Goal: Task Accomplishment & Management: Manage account settings

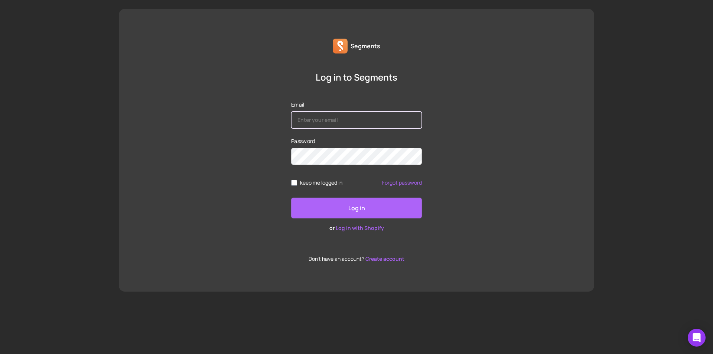
click at [328, 117] on input "Email" at bounding box center [356, 119] width 131 height 17
type input "[PERSON_NAME][EMAIL_ADDRESS][PERSON_NAME][DOMAIN_NAME]"
click at [511, 147] on div "Log in to Segments Email [EMAIL_ADDRESS][PERSON_NAME][DOMAIN_NAME] Password kee…" at bounding box center [357, 166] width 476 height 191
click at [401, 121] on input "[PERSON_NAME][EMAIL_ADDRESS][PERSON_NAME][DOMAIN_NAME]" at bounding box center [356, 119] width 131 height 17
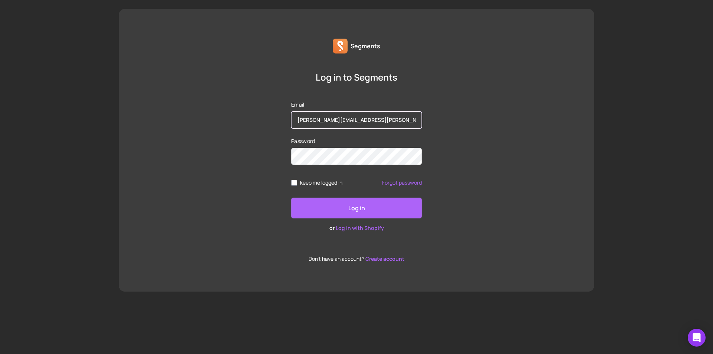
click at [401, 121] on input "[PERSON_NAME][EMAIL_ADDRESS][PERSON_NAME][DOMAIN_NAME]" at bounding box center [356, 119] width 131 height 17
click at [523, 126] on div "Log in to Segments Email Password keep me logged in Forgot password Log in or L…" at bounding box center [357, 166] width 476 height 191
